Goal: Task Accomplishment & Management: Manage account settings

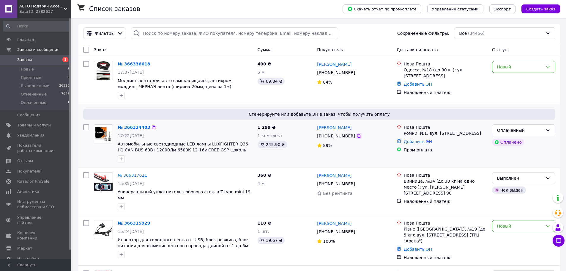
click at [356, 137] on icon at bounding box center [358, 135] width 5 height 5
paste input "+380953757528"
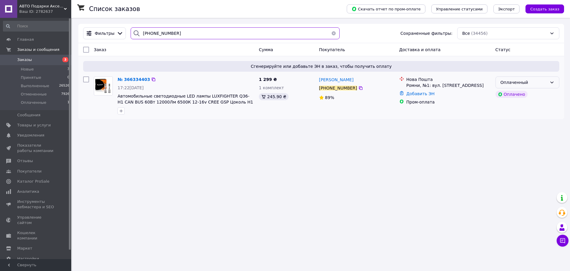
type input "+380953757528"
click at [509, 81] on div "Оплаченный" at bounding box center [524, 82] width 47 height 7
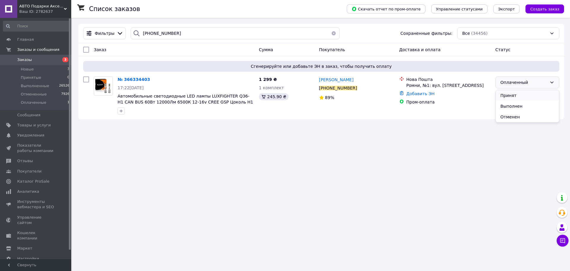
click at [507, 96] on li "Принят" at bounding box center [527, 95] width 63 height 11
click at [128, 79] on span "№ 366334403" at bounding box center [134, 79] width 32 height 5
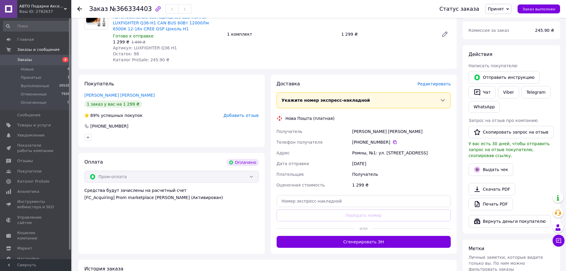
scroll to position [89, 0]
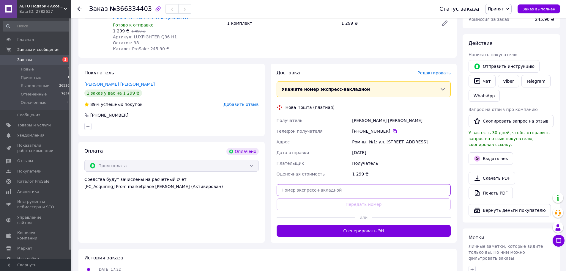
paste input "20451269219933"
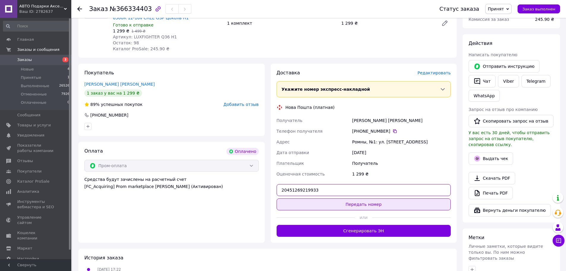
type input "20451269219933"
click at [353, 206] on button "Передать номер" at bounding box center [364, 204] width 174 height 12
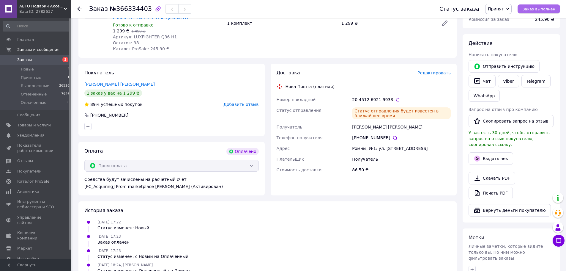
click at [529, 9] on span "Заказ выполнен" at bounding box center [538, 9] width 33 height 4
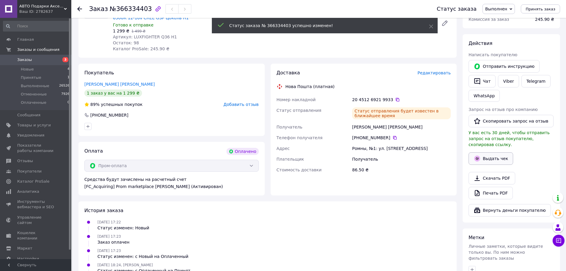
click at [487, 153] on button "Выдать чек" at bounding box center [491, 158] width 45 height 12
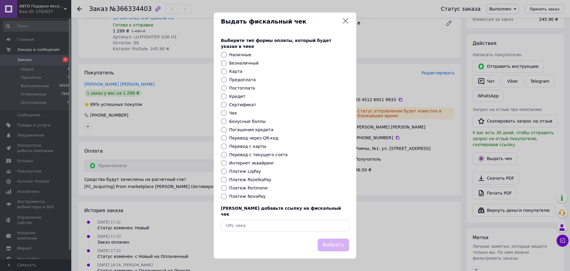
click at [257, 178] on label "Платеж RozetkaPay" at bounding box center [250, 179] width 42 height 5
click at [227, 178] on input "Платеж RozetkaPay" at bounding box center [224, 179] width 6 height 6
radio input "true"
click at [321, 240] on button "Выбрать" at bounding box center [333, 244] width 31 height 13
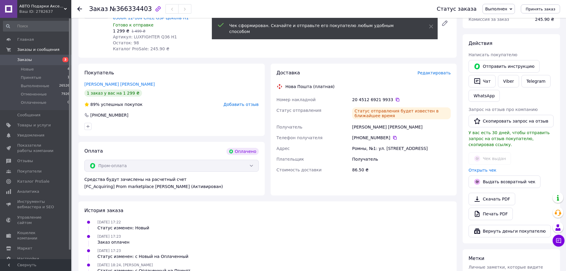
click at [78, 8] on use at bounding box center [79, 9] width 5 height 5
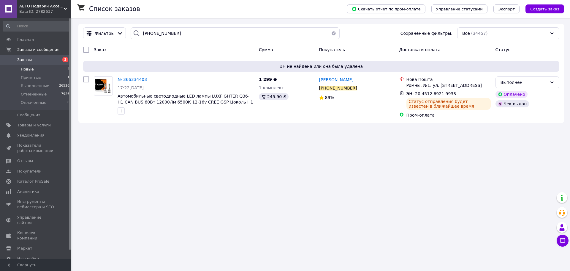
click at [26, 69] on span "Новые" at bounding box center [27, 69] width 13 height 5
